Goal: Navigation & Orientation: Find specific page/section

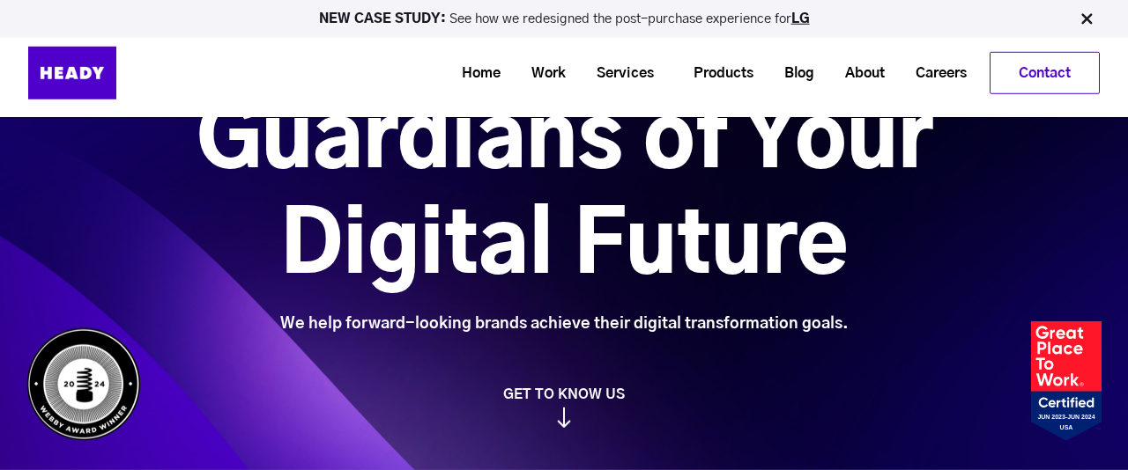
scroll to position [108, 0]
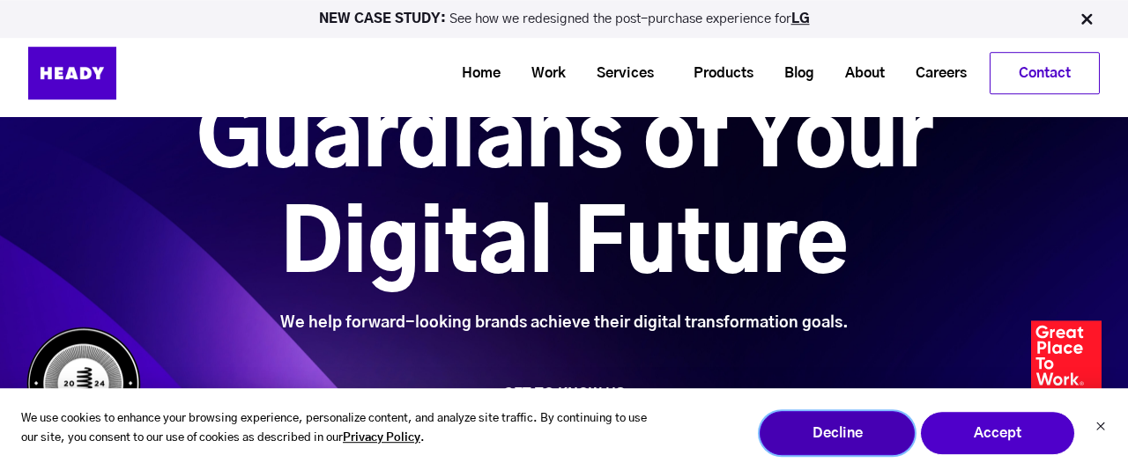
click at [842, 437] on button "Decline" at bounding box center [836, 433] width 155 height 44
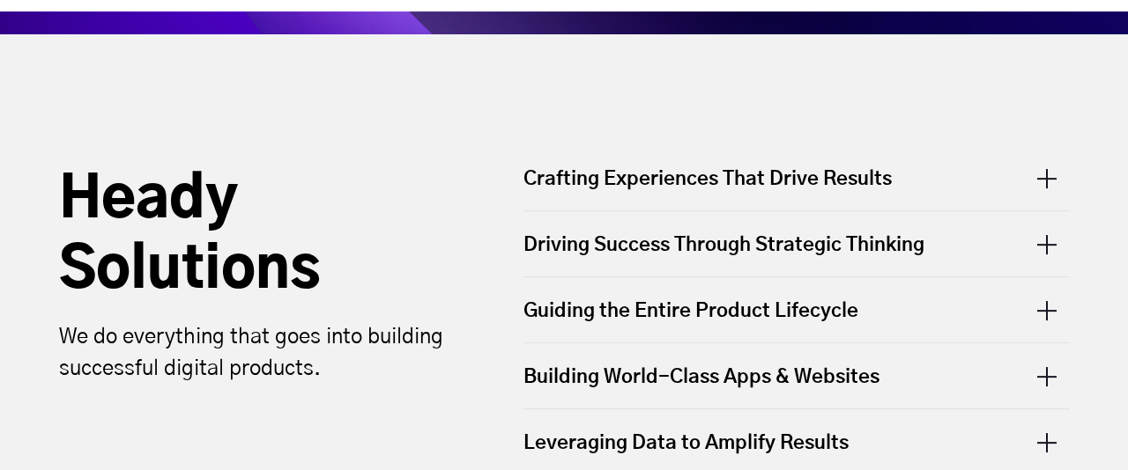
scroll to position [563, 0]
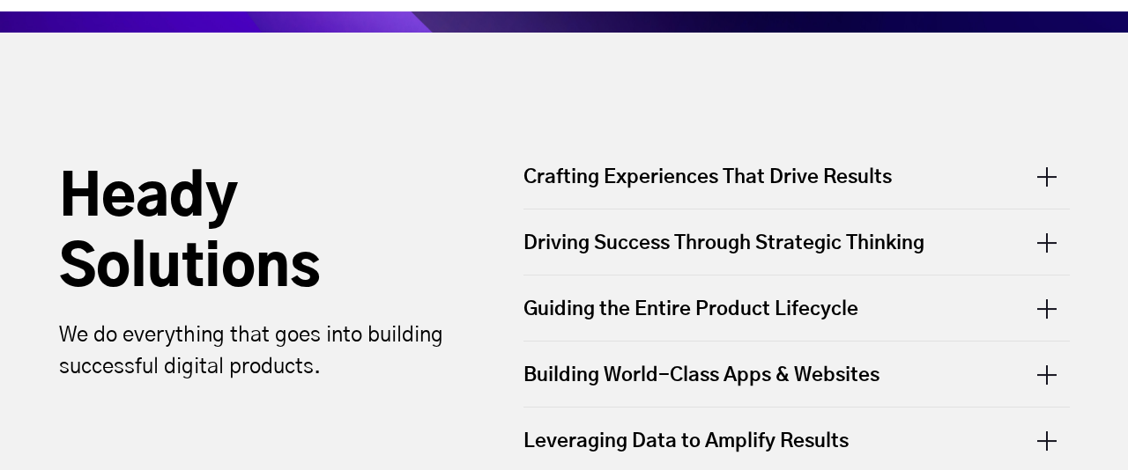
click at [861, 169] on div "Crafting Experiences That Drive Results" at bounding box center [796, 186] width 546 height 45
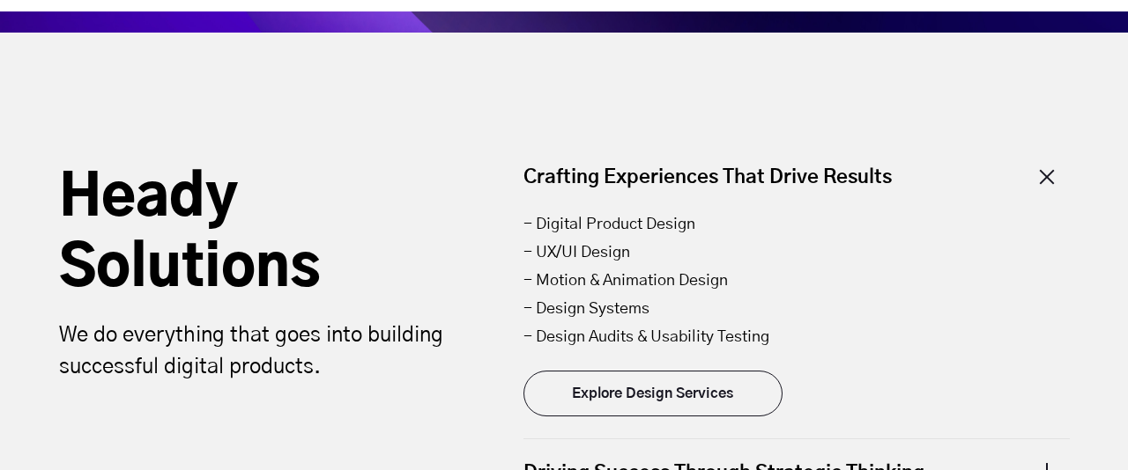
click at [861, 169] on div "Crafting Experiences That Drive Results" at bounding box center [796, 186] width 546 height 45
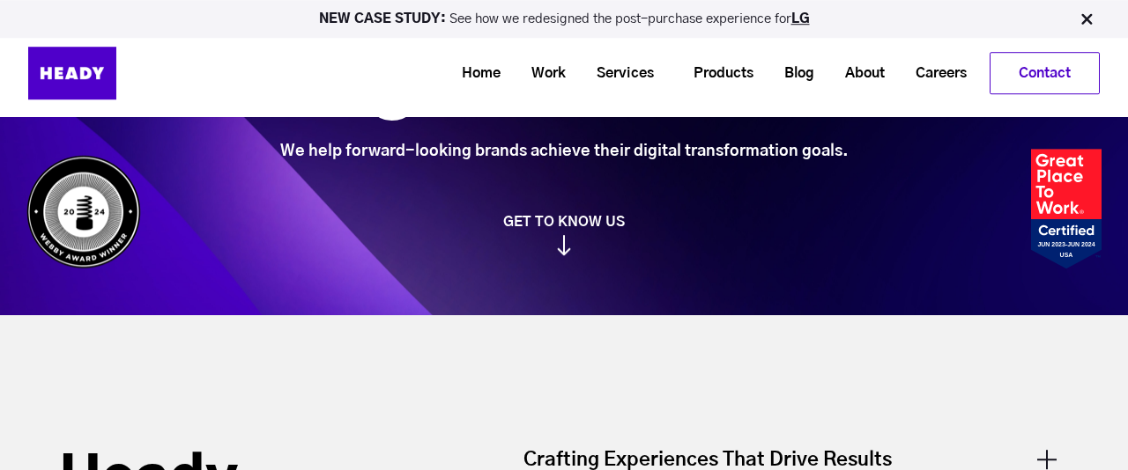
scroll to position [0, 0]
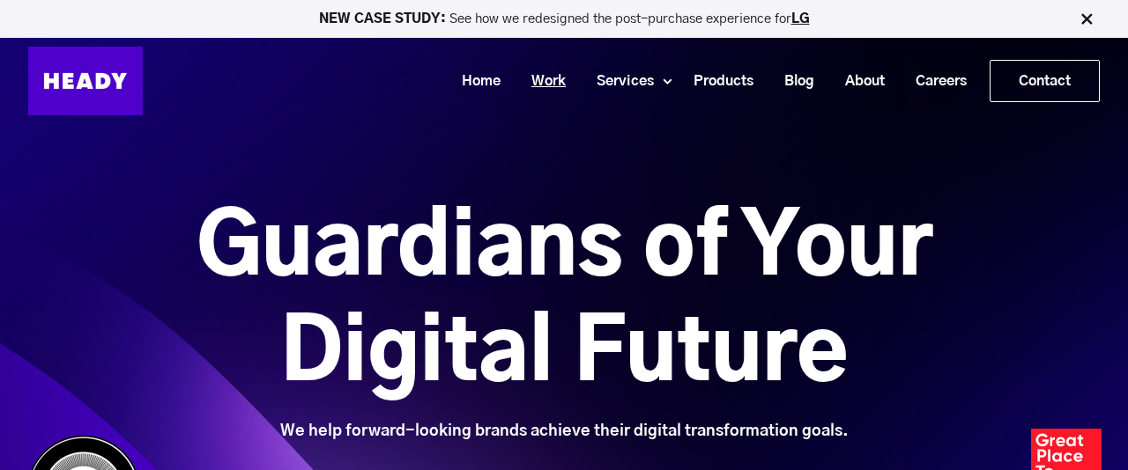
click at [549, 83] on link "Work" at bounding box center [541, 81] width 65 height 33
